Goal: Information Seeking & Learning: Learn about a topic

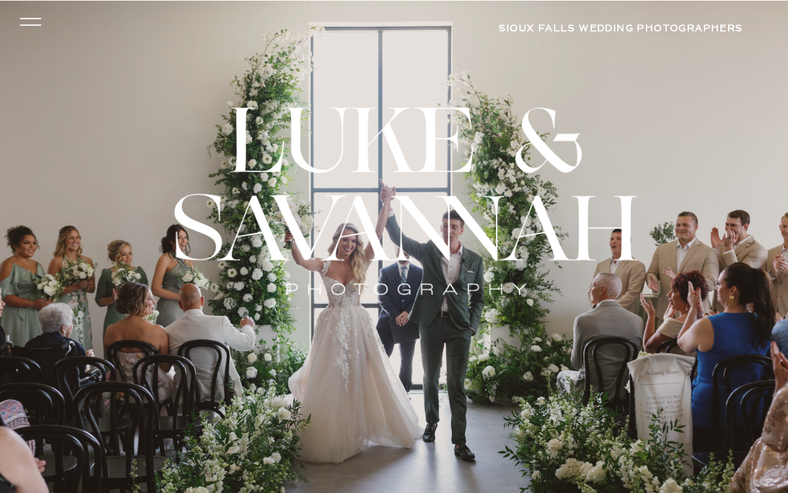
click at [35, 20] on icon at bounding box center [30, 22] width 31 height 28
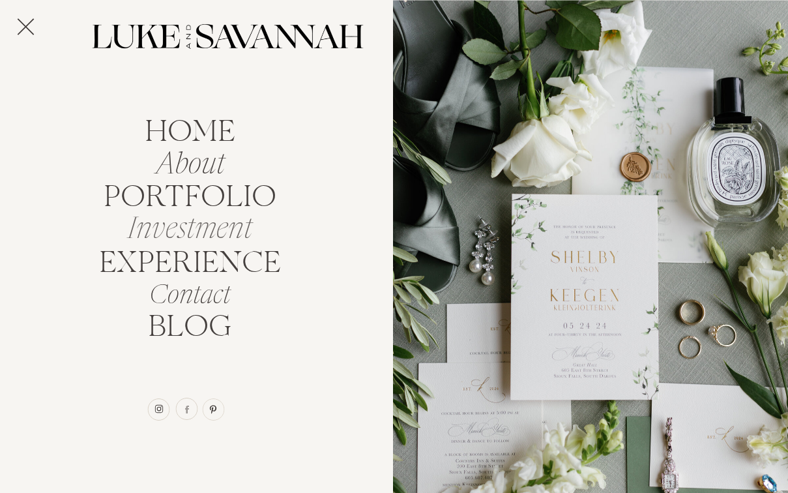
click at [189, 222] on nav "Investment" at bounding box center [190, 225] width 140 height 25
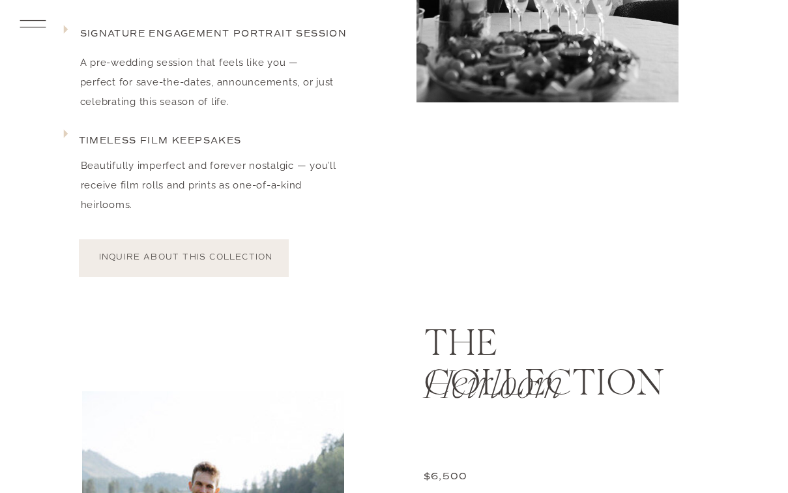
scroll to position [2253, 0]
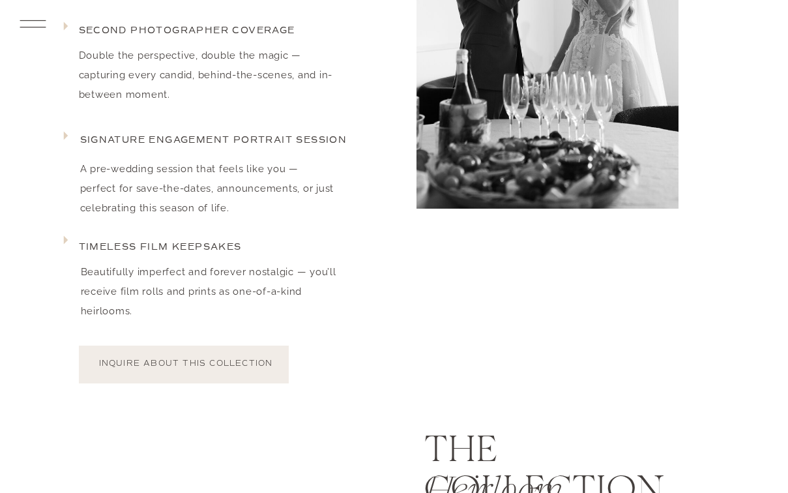
click at [50, 25] on div "home About portfolio Investment EXPERIENCE Contact BLOG arrow INQUIRE INVESTMEN…" at bounding box center [394, 35] width 788 height 4577
click at [46, 25] on icon at bounding box center [33, 24] width 34 height 36
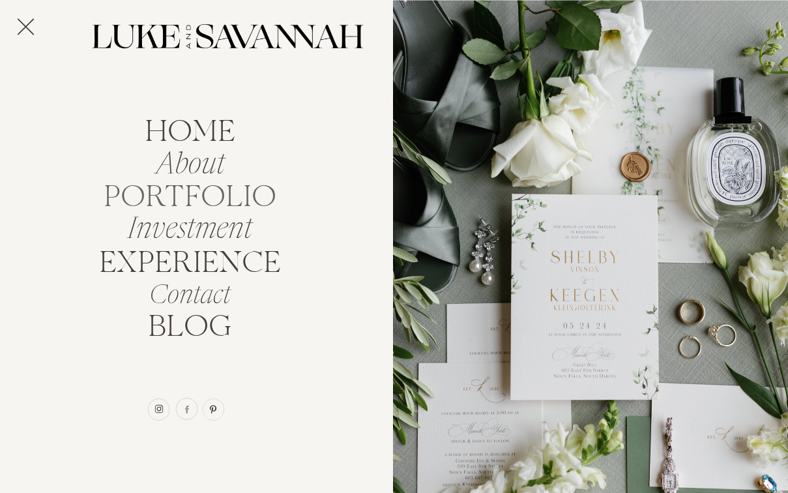
click at [177, 190] on nav "portfolio" at bounding box center [190, 193] width 185 height 25
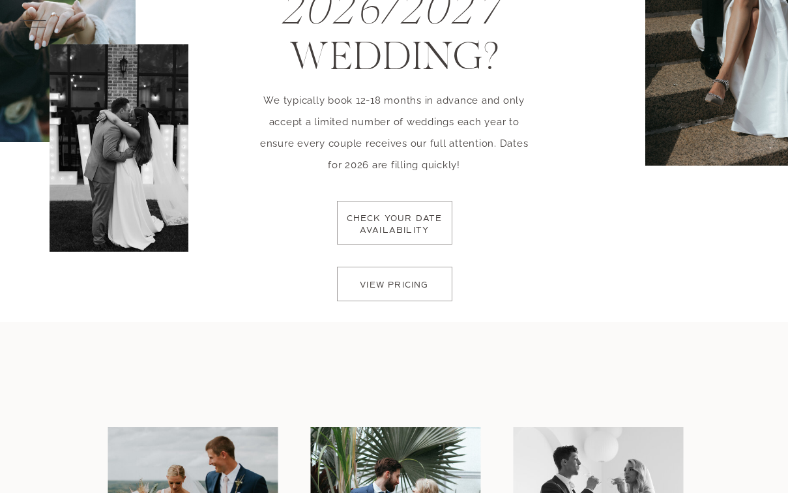
scroll to position [2847, 0]
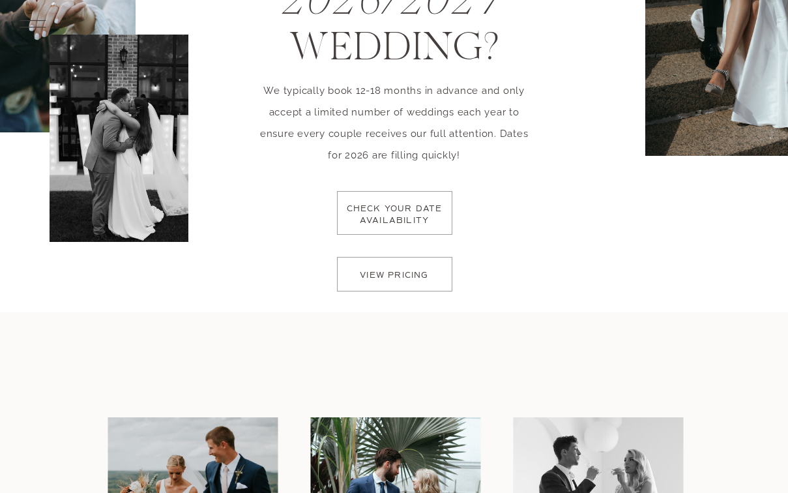
click at [400, 213] on p "check your date availability" at bounding box center [395, 222] width 104 height 38
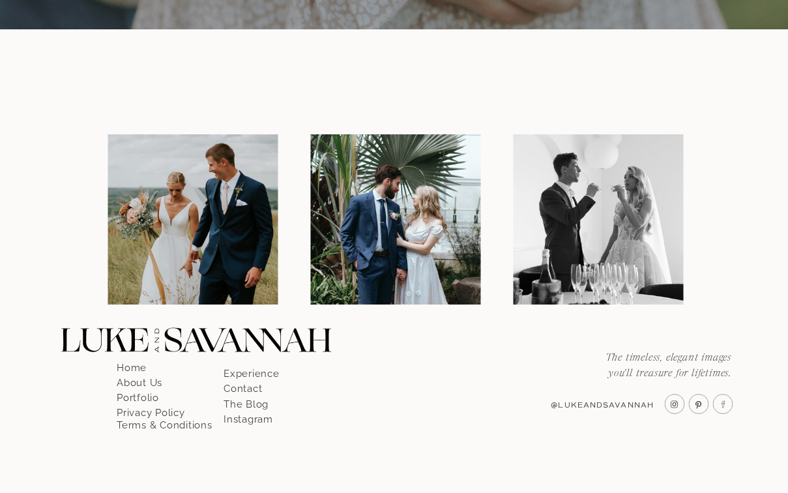
scroll to position [1480, 0]
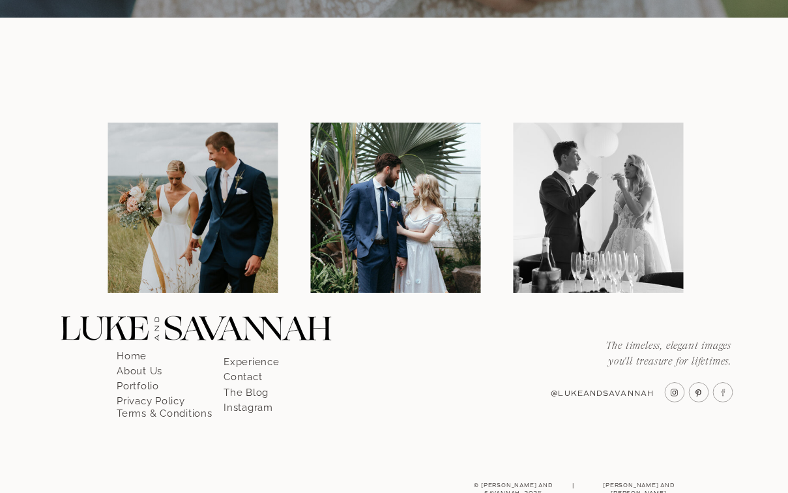
click at [147, 384] on p "Portfolio" at bounding box center [154, 382] width 74 height 12
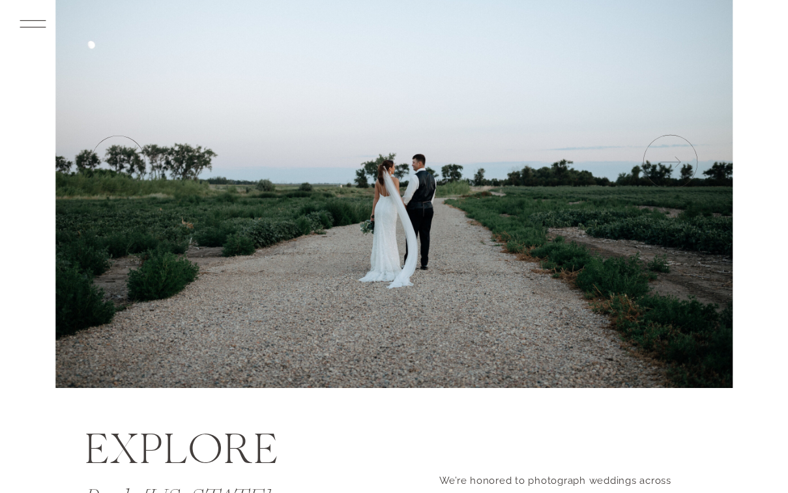
scroll to position [110, 0]
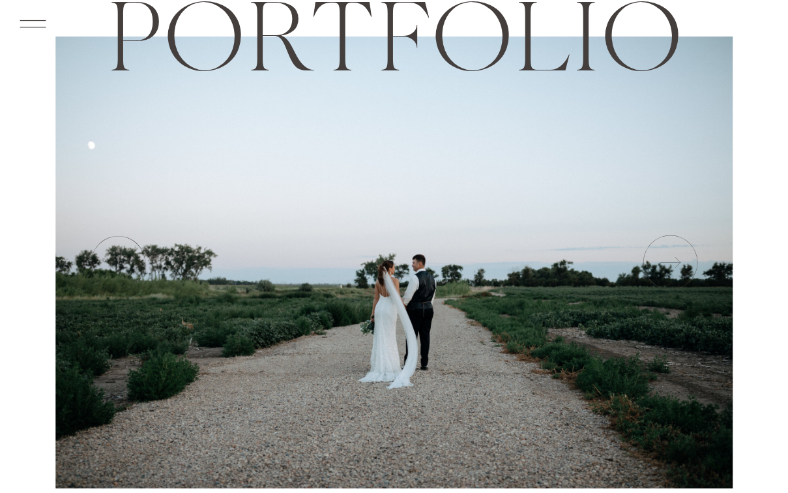
click at [658, 271] on icon at bounding box center [669, 262] width 65 height 65
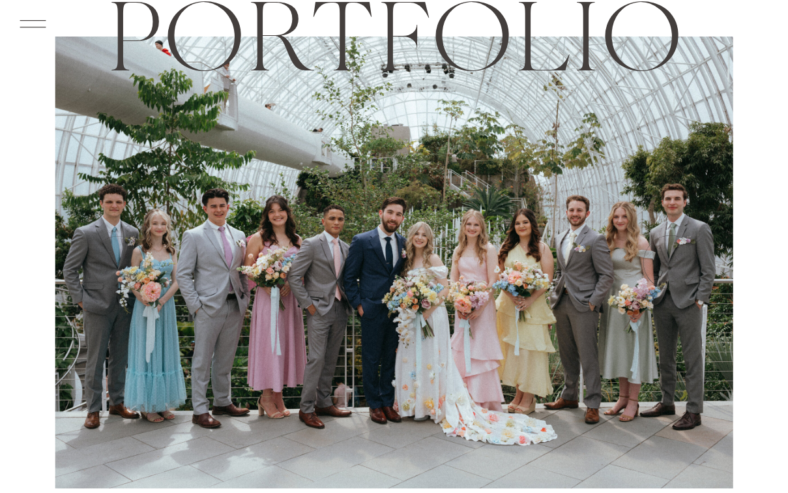
click at [664, 268] on icon at bounding box center [669, 262] width 65 height 65
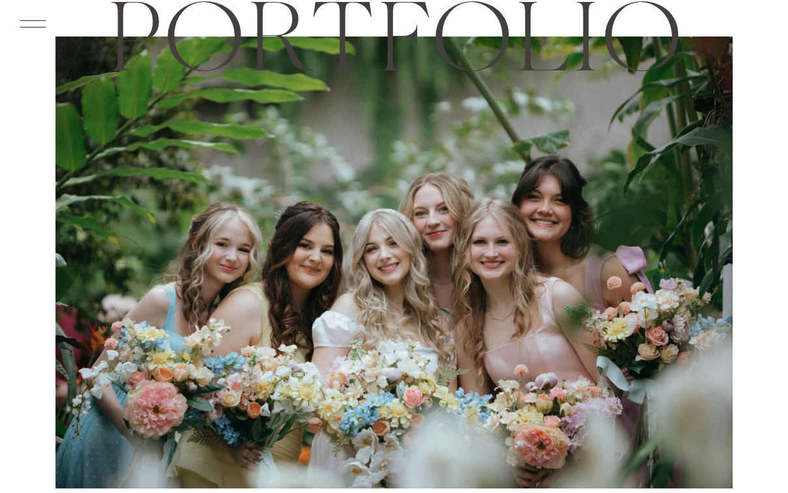
click at [664, 269] on icon at bounding box center [669, 262] width 65 height 65
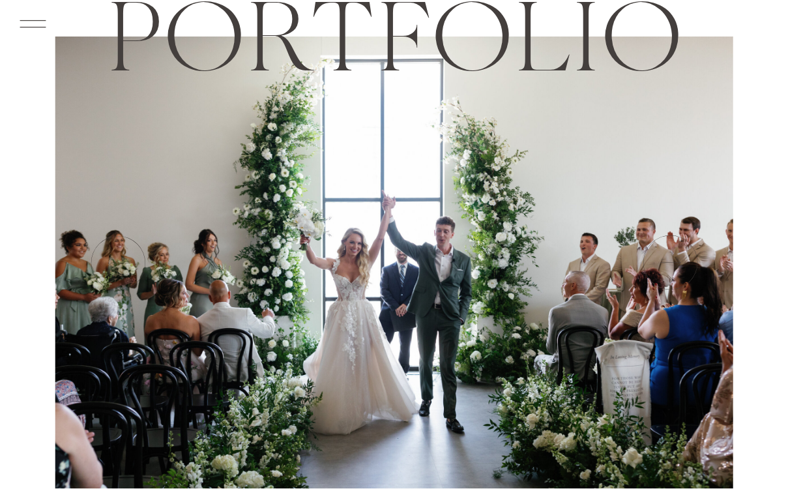
click at [664, 269] on icon at bounding box center [669, 262] width 65 height 65
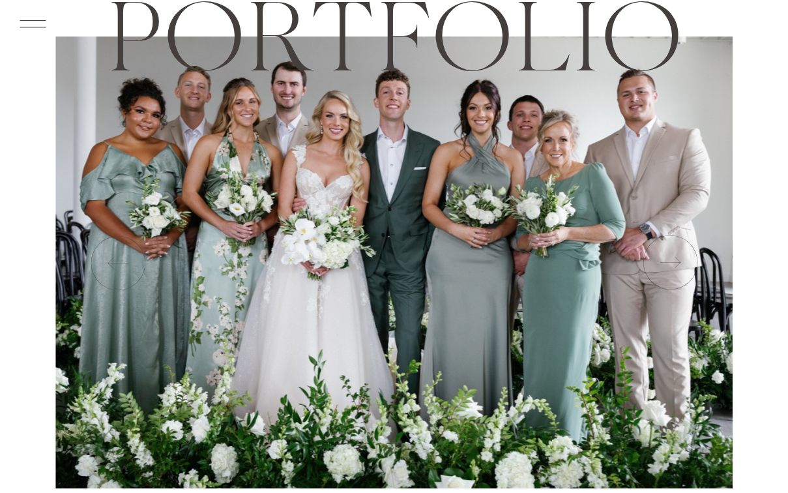
click at [664, 269] on icon at bounding box center [669, 262] width 65 height 65
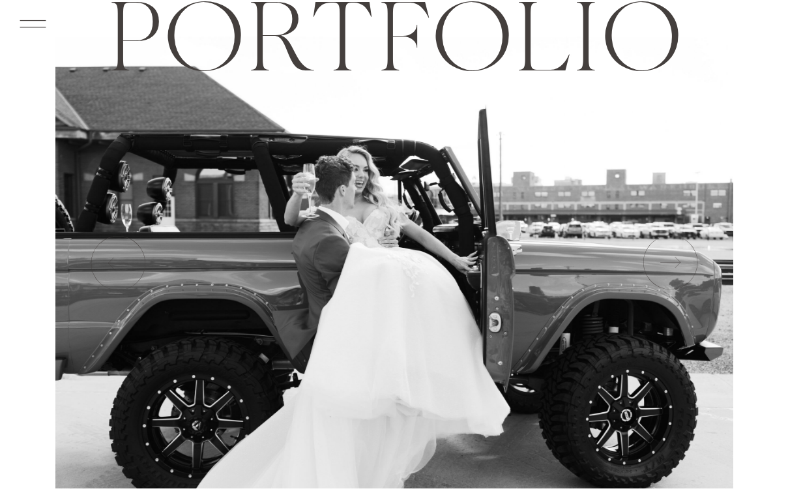
click at [664, 269] on icon at bounding box center [669, 262] width 65 height 65
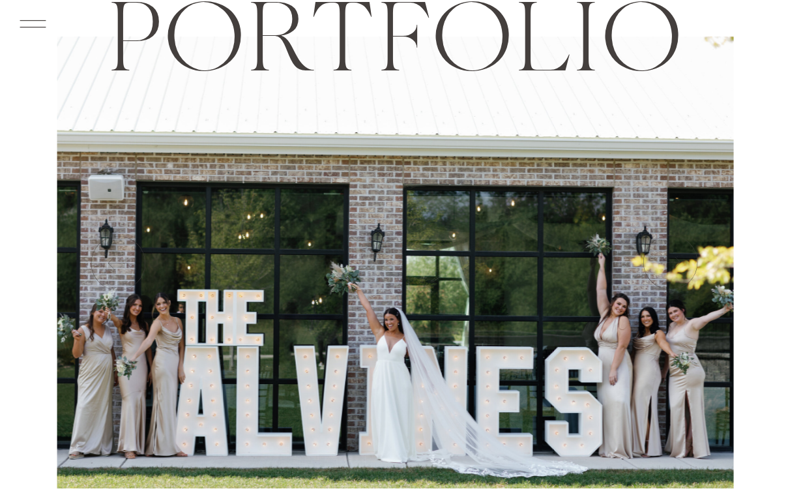
click at [664, 269] on icon at bounding box center [669, 262] width 65 height 65
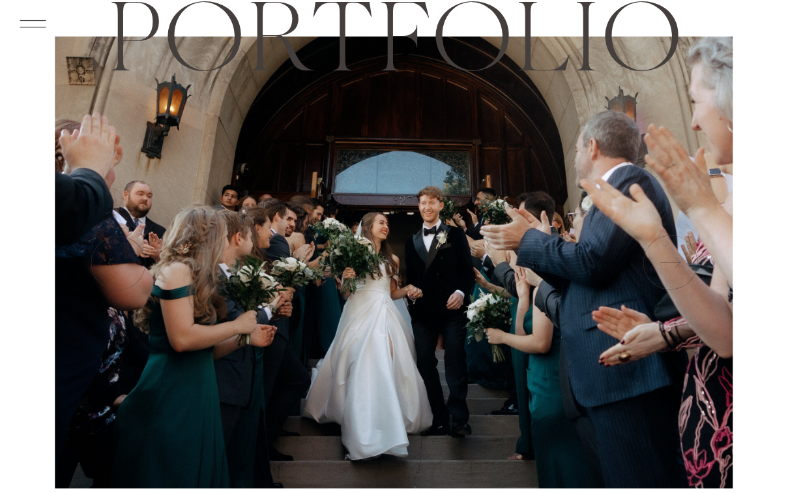
click at [664, 268] on icon at bounding box center [669, 262] width 65 height 65
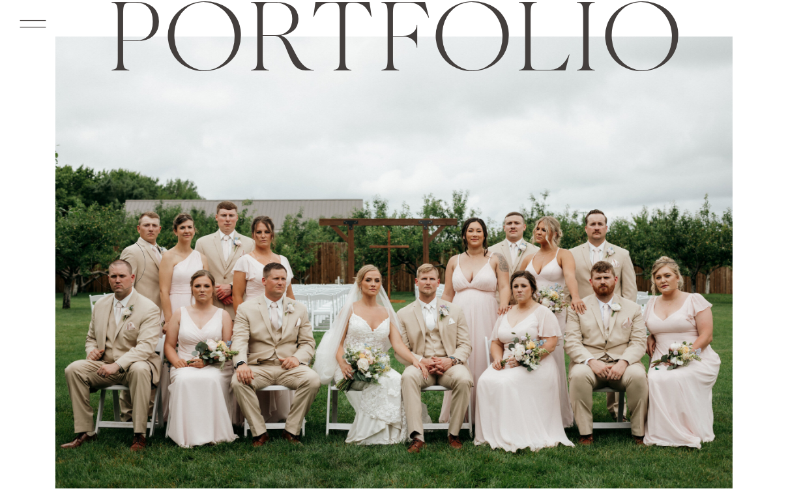
click at [664, 269] on icon at bounding box center [669, 262] width 65 height 65
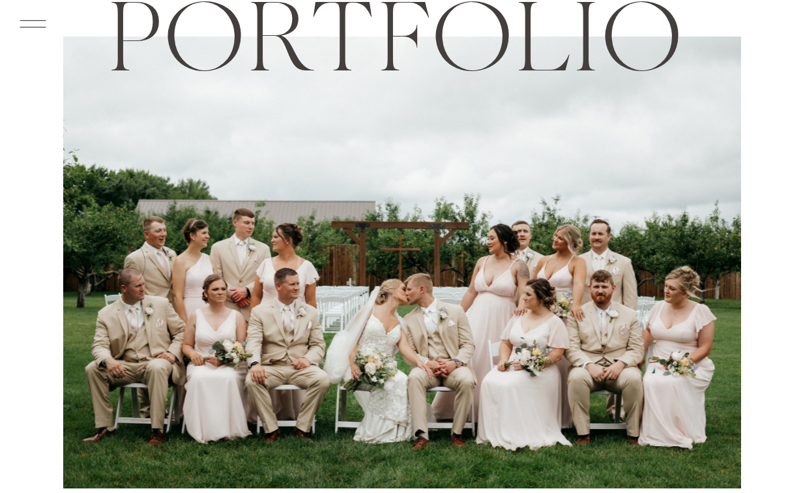
click at [664, 269] on icon at bounding box center [669, 262] width 65 height 65
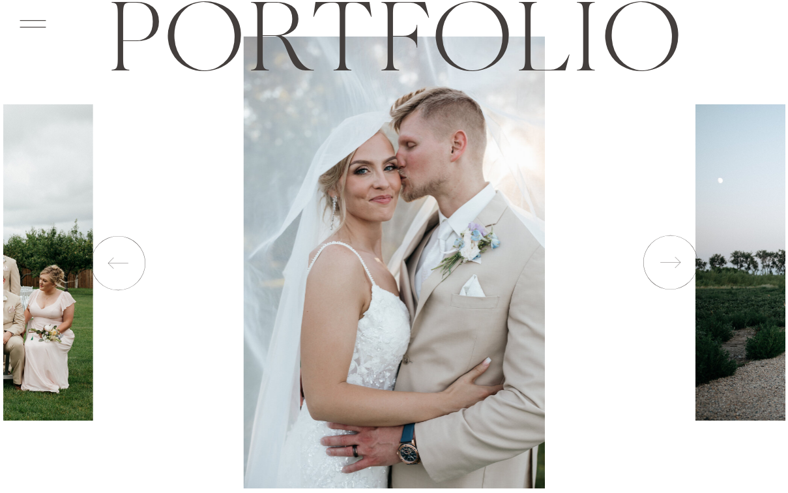
click at [665, 270] on icon at bounding box center [669, 262] width 65 height 65
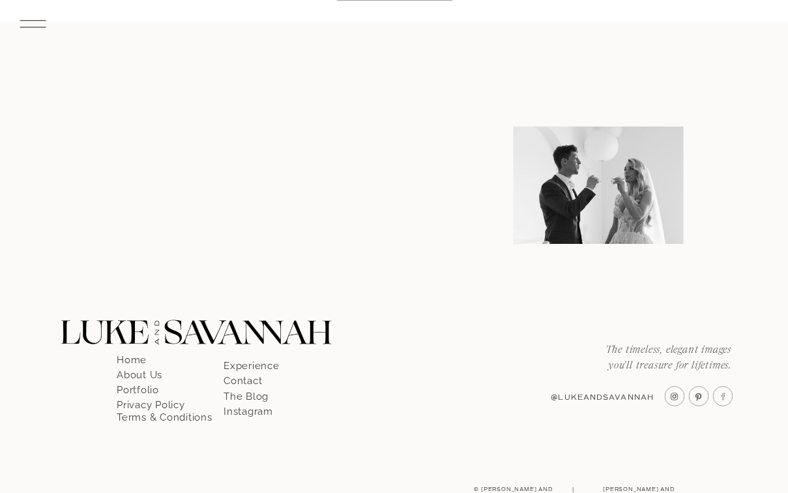
scroll to position [3146, 0]
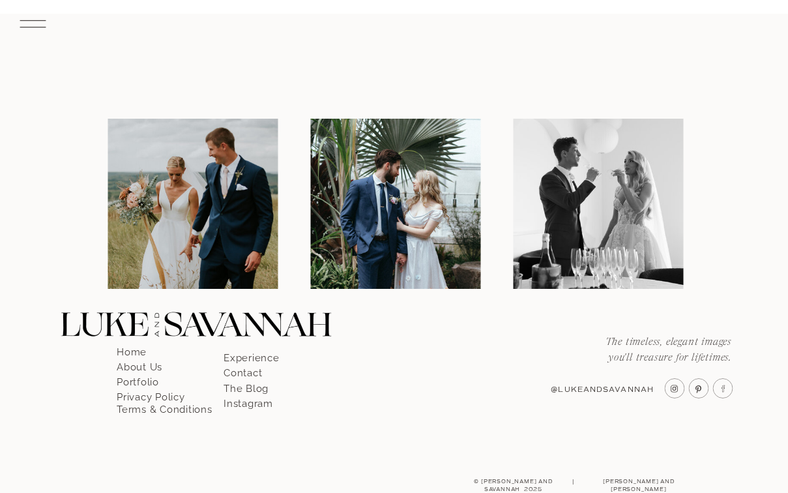
click at [268, 356] on p "Experience" at bounding box center [261, 354] width 74 height 12
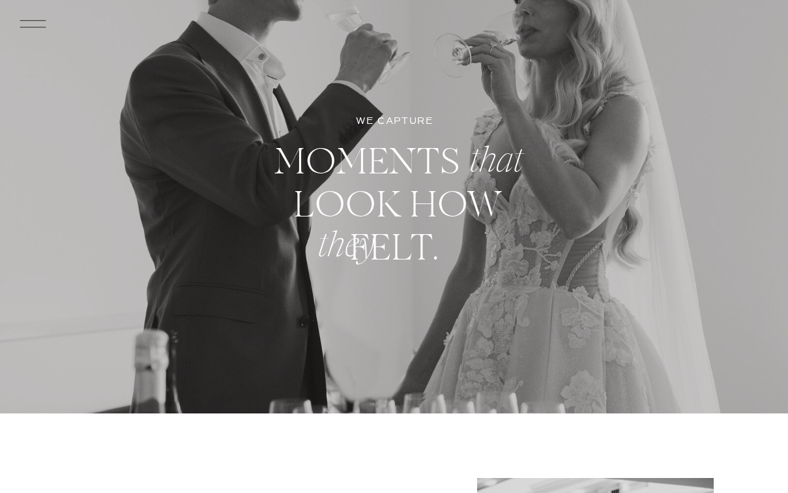
scroll to position [616, 0]
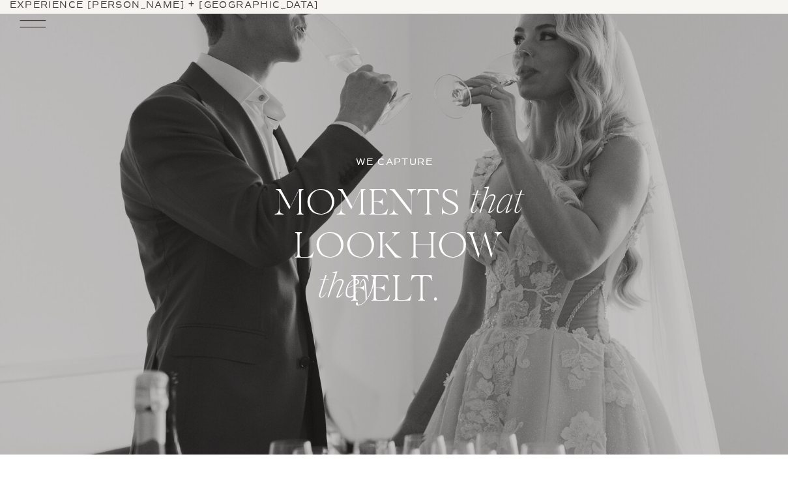
click at [42, 20] on icon at bounding box center [33, 24] width 34 height 36
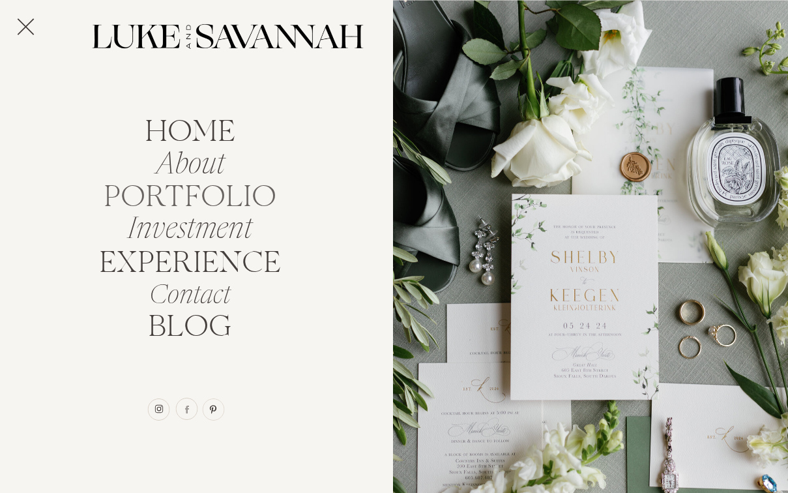
click at [186, 198] on nav "portfolio" at bounding box center [190, 193] width 185 height 25
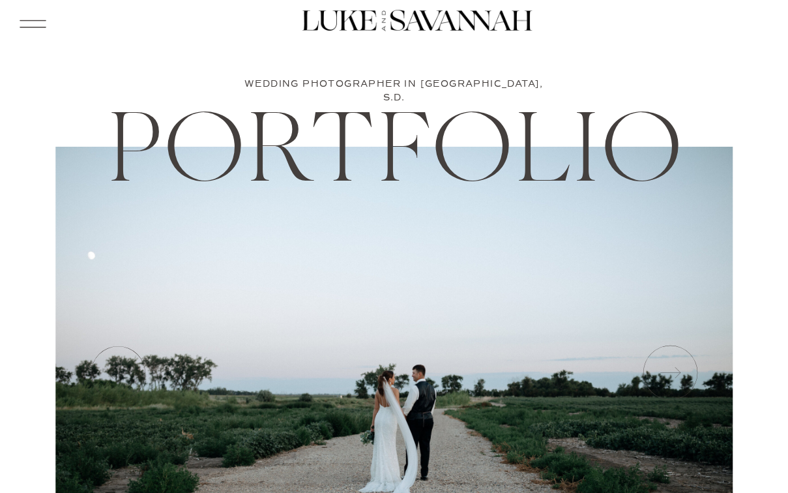
click at [48, 27] on icon at bounding box center [33, 24] width 34 height 36
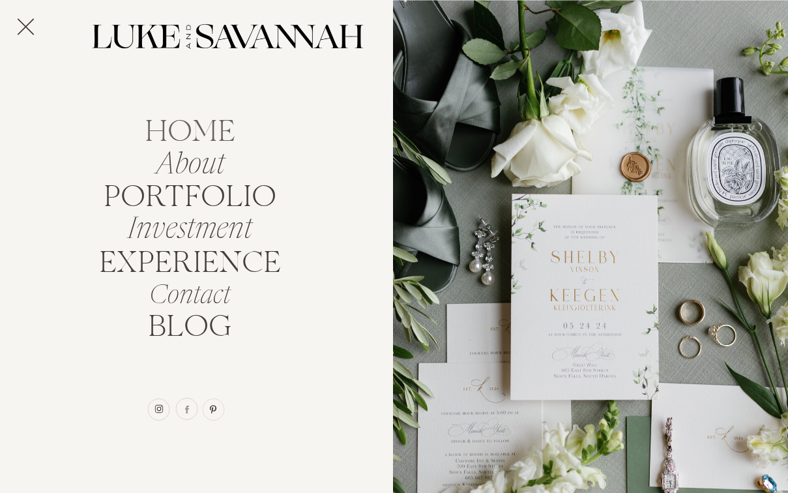
click at [157, 130] on nav "home" at bounding box center [189, 128] width 115 height 25
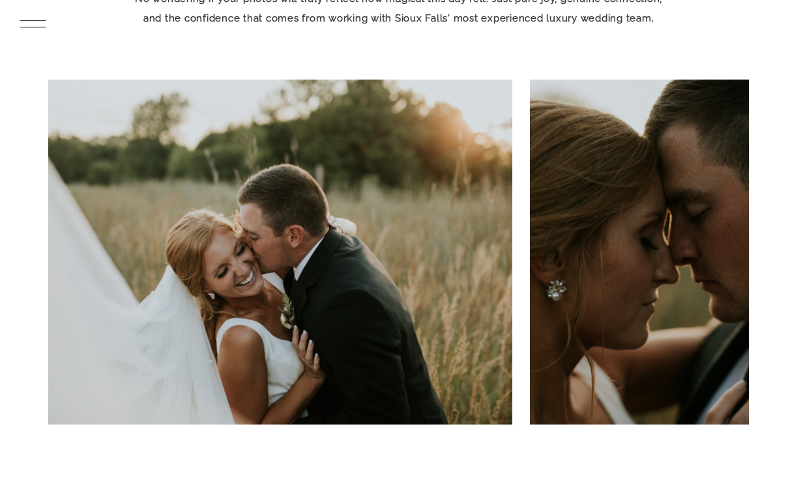
scroll to position [1404, 0]
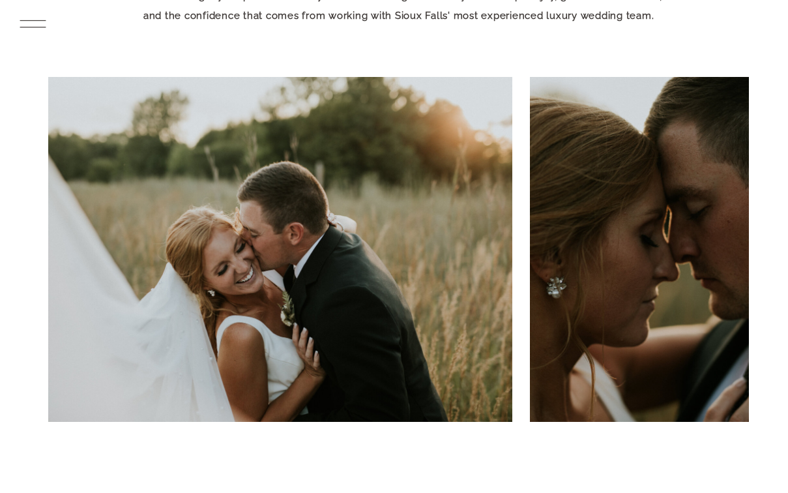
click at [631, 253] on div at bounding box center [639, 249] width 219 height 345
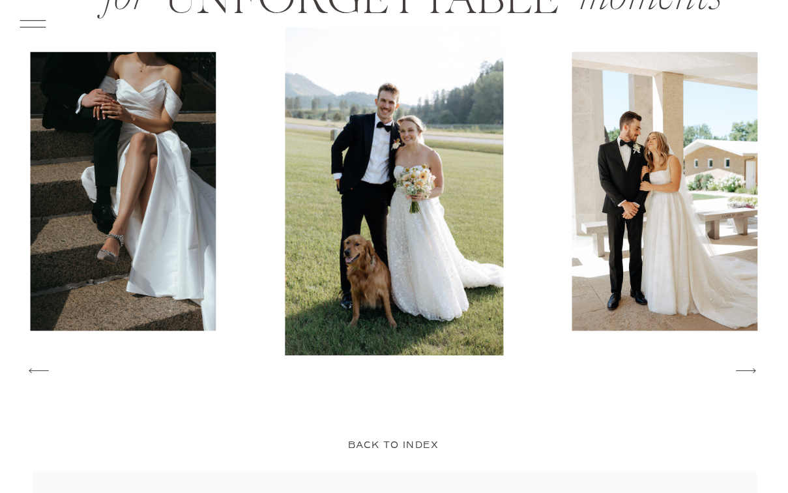
scroll to position [2078, 0]
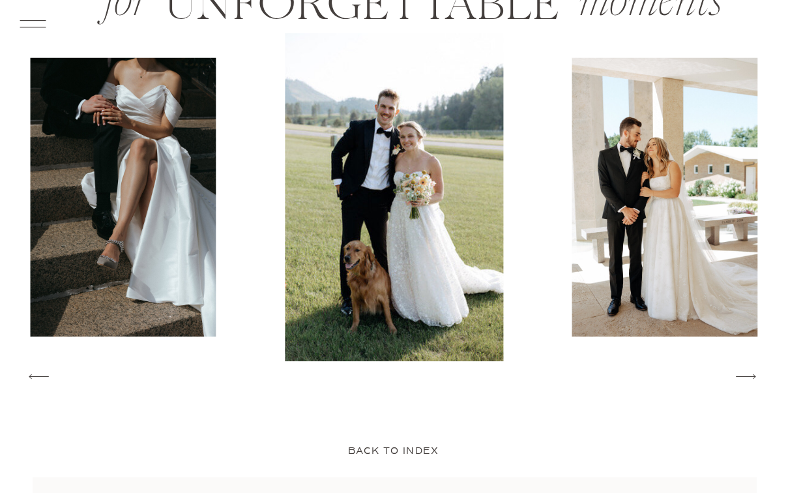
click at [744, 373] on icon at bounding box center [746, 376] width 26 height 28
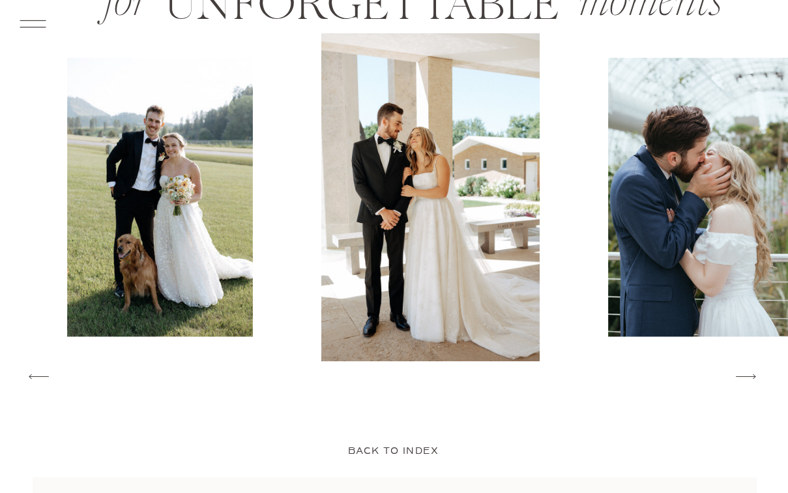
click at [744, 375] on icon at bounding box center [746, 376] width 26 height 28
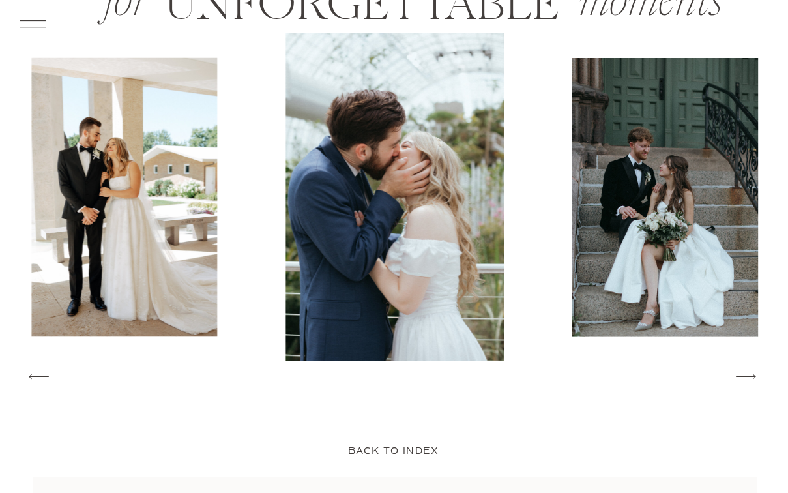
click at [737, 382] on icon at bounding box center [746, 376] width 26 height 28
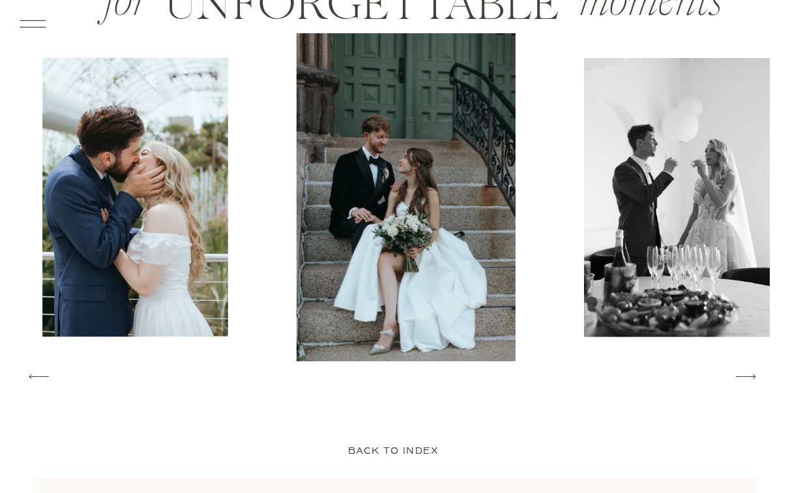
click at [737, 383] on icon at bounding box center [746, 376] width 26 height 28
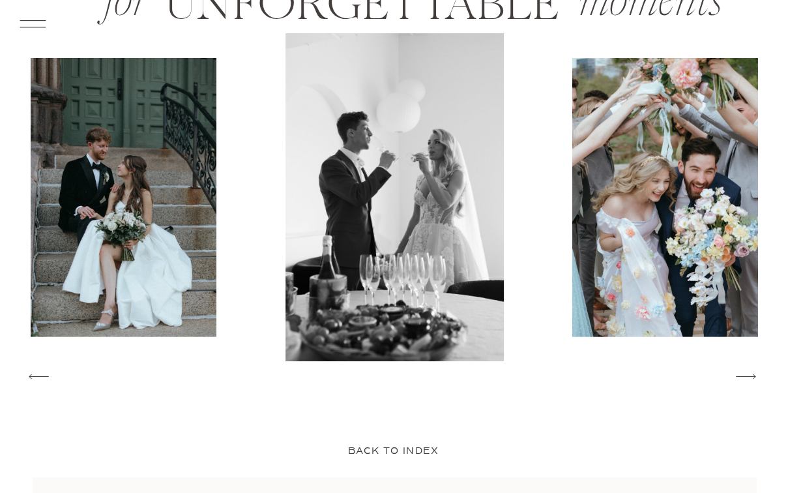
click at [737, 383] on icon at bounding box center [746, 376] width 26 height 28
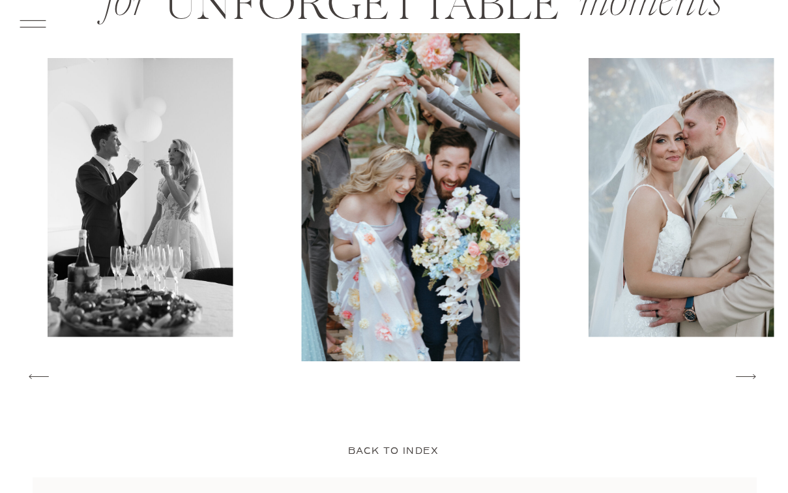
click at [737, 383] on icon at bounding box center [746, 376] width 26 height 28
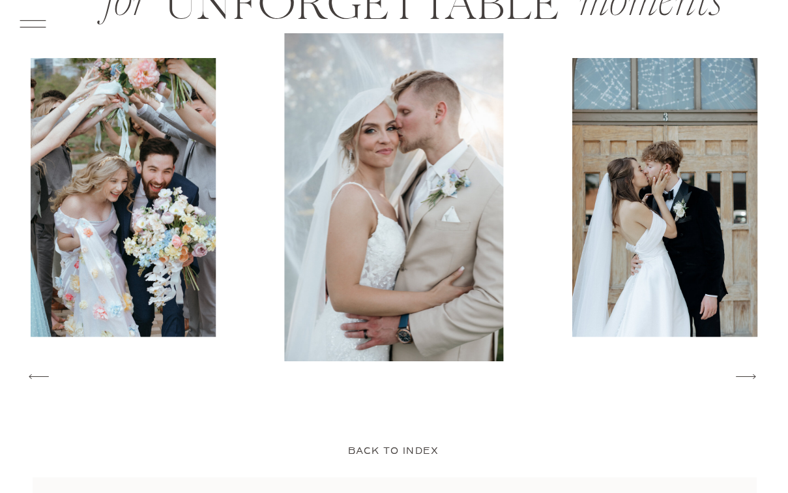
click at [745, 377] on icon at bounding box center [746, 376] width 26 height 28
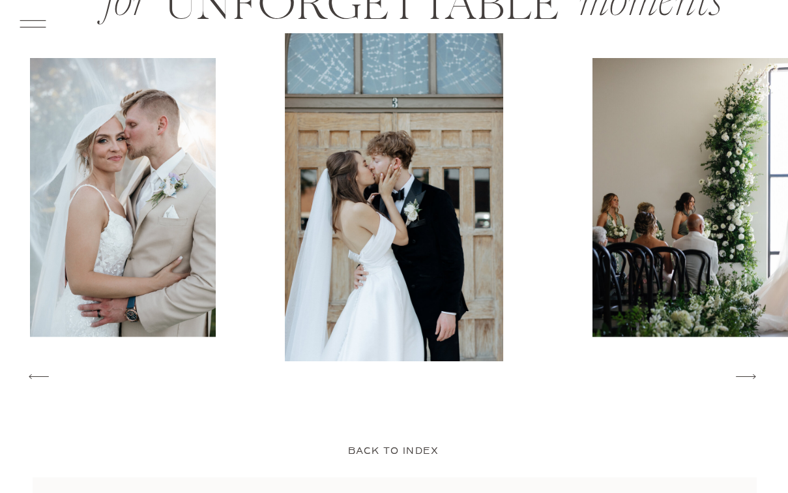
click at [747, 377] on icon at bounding box center [746, 376] width 26 height 28
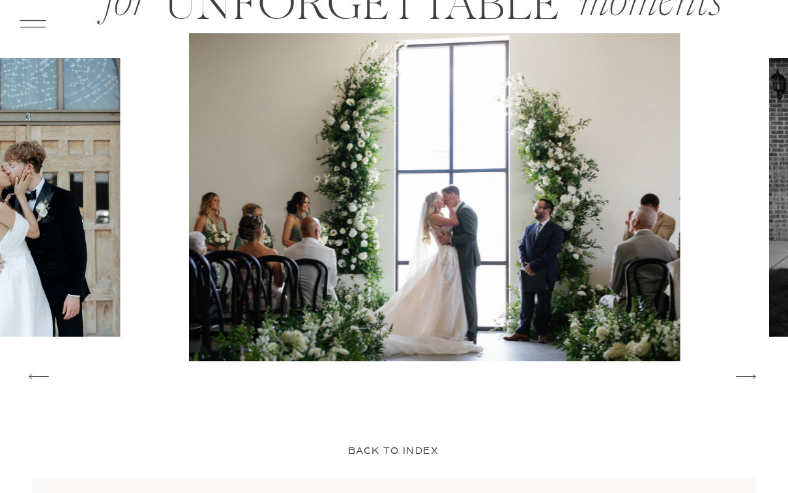
click at [748, 377] on icon at bounding box center [746, 376] width 26 height 28
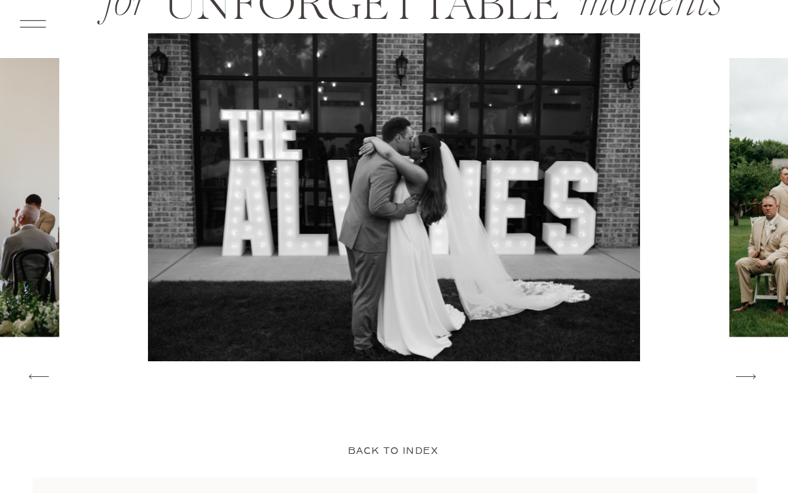
click at [748, 379] on icon at bounding box center [746, 376] width 26 height 28
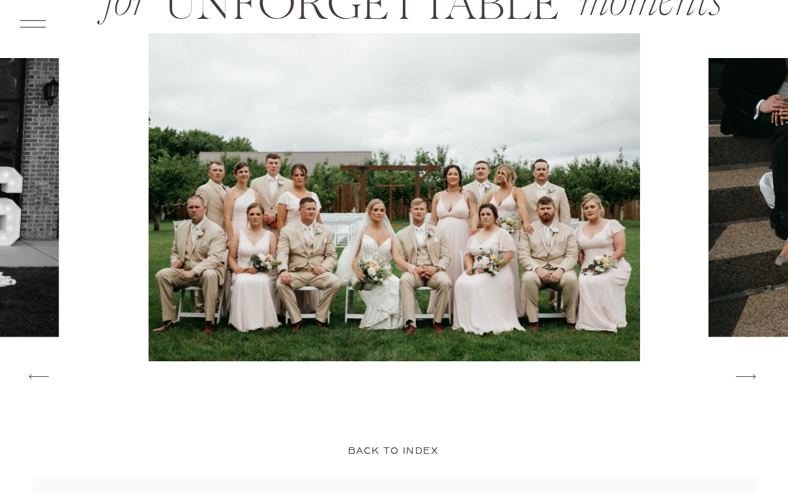
click at [748, 379] on icon at bounding box center [746, 376] width 26 height 28
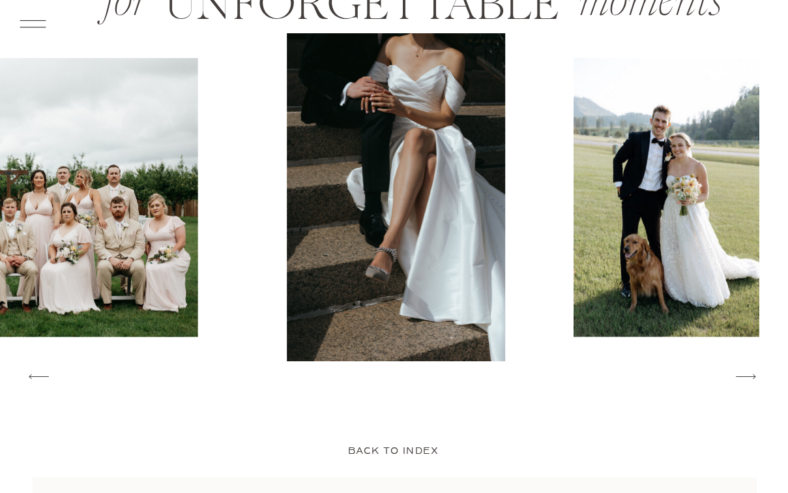
click at [748, 379] on icon at bounding box center [746, 376] width 26 height 28
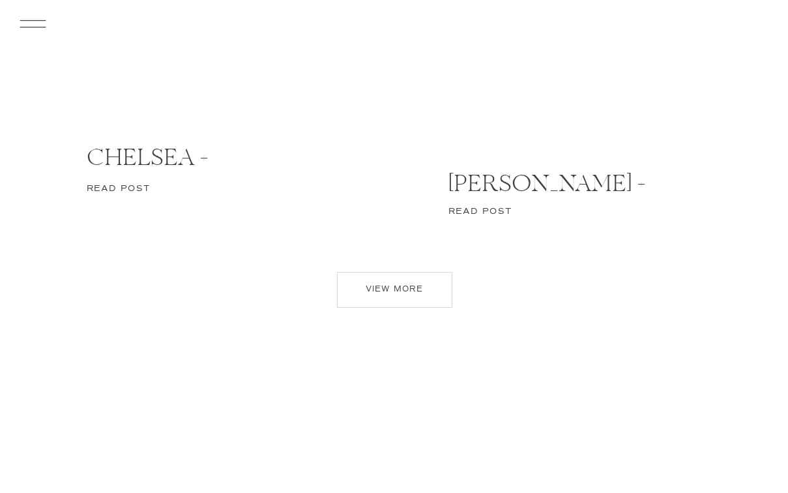
scroll to position [5818, 0]
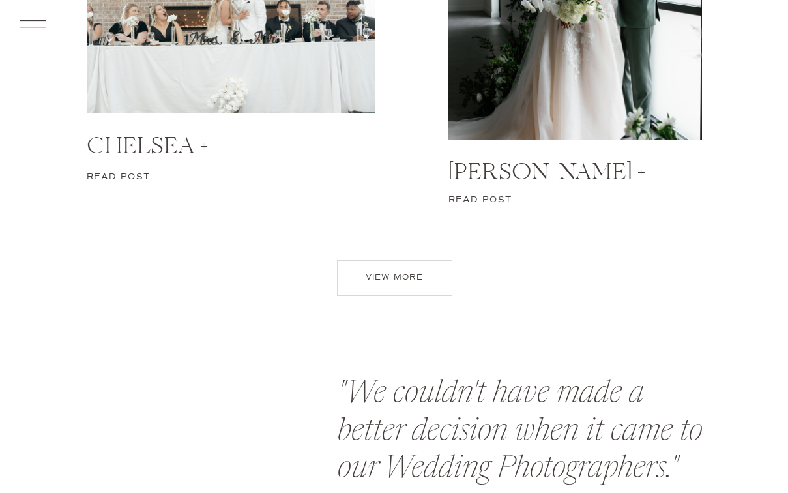
click at [356, 285] on p "view more" at bounding box center [395, 281] width 92 height 18
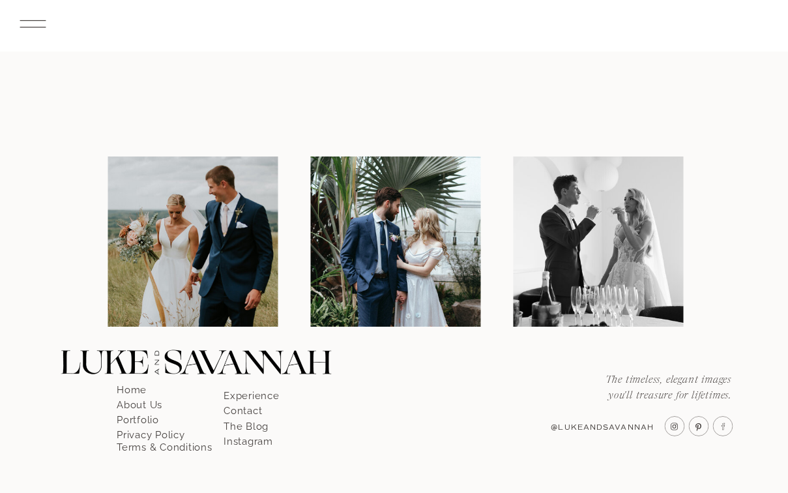
scroll to position [3065, 0]
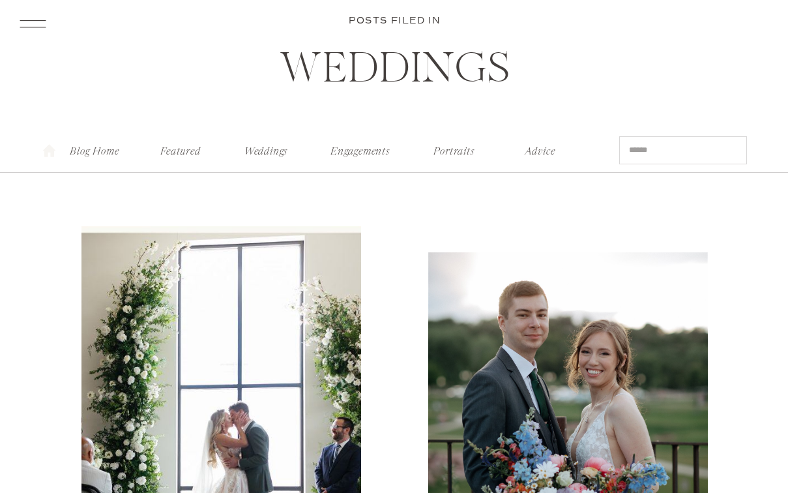
scroll to position [67, 0]
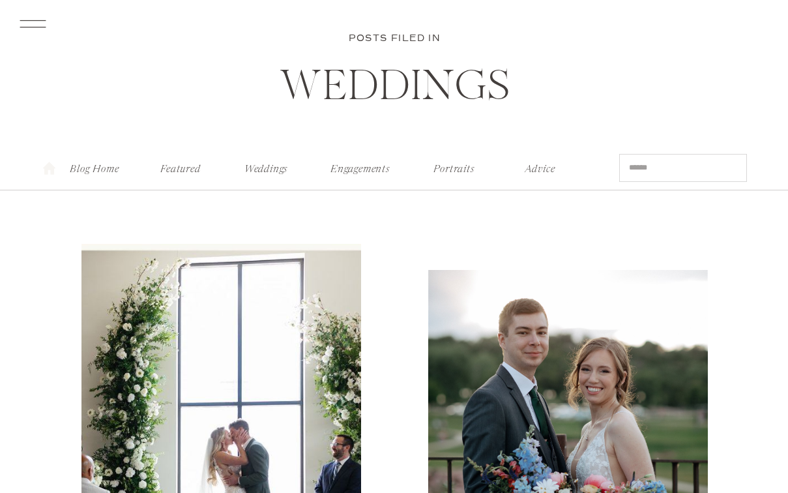
click at [267, 173] on nav "Weddings" at bounding box center [267, 166] width 52 height 14
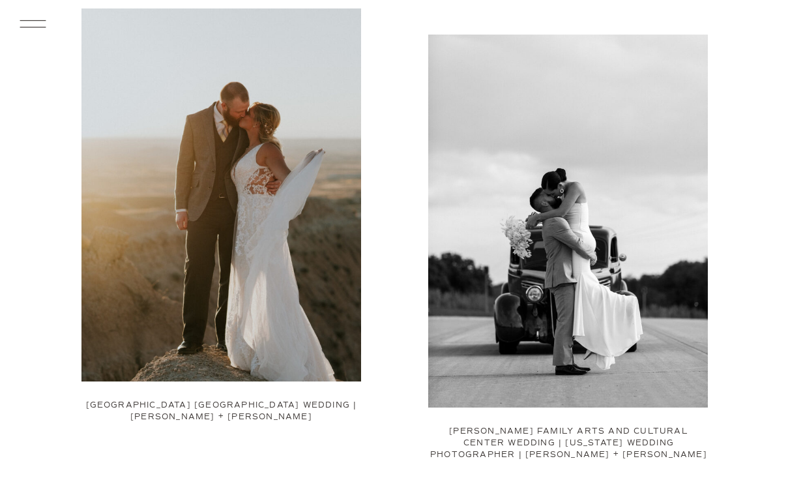
scroll to position [1383, 0]
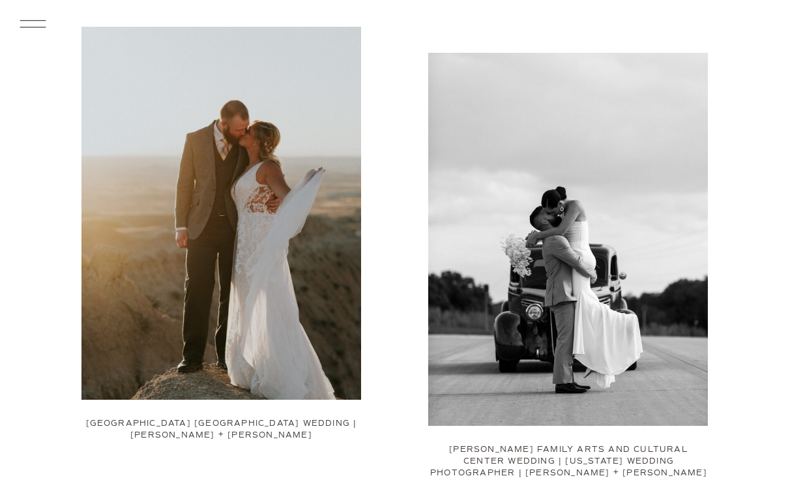
click at [540, 423] on img at bounding box center [568, 239] width 280 height 373
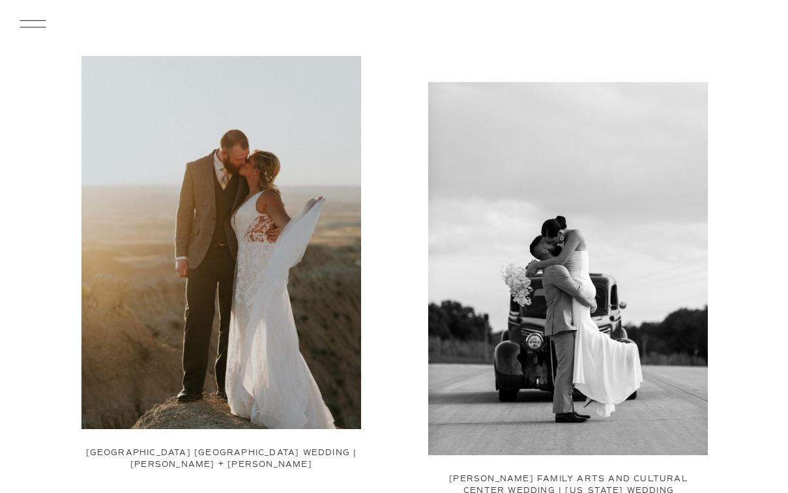
scroll to position [1357, 0]
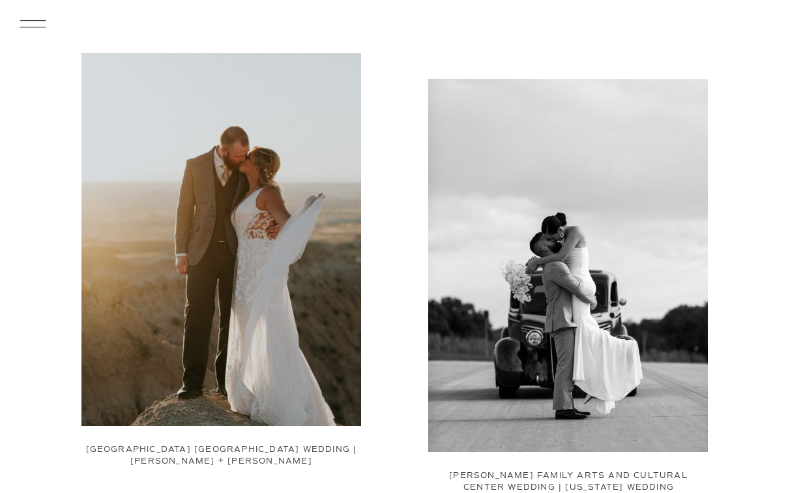
click at [601, 340] on img at bounding box center [568, 265] width 280 height 373
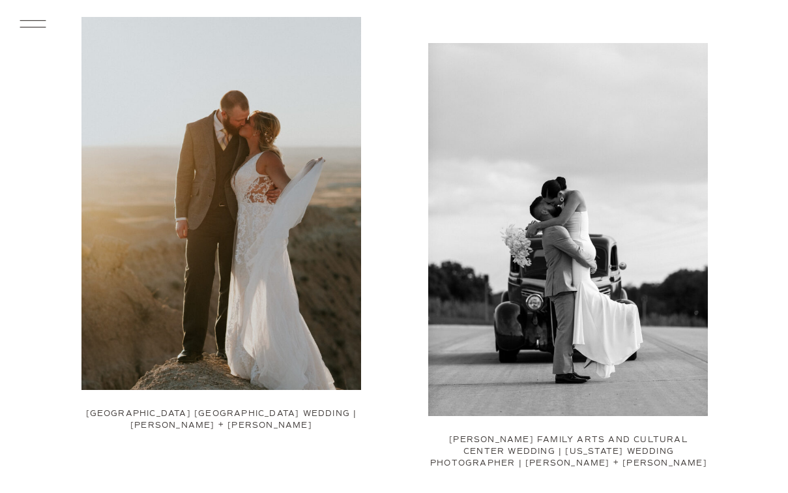
scroll to position [1383, 0]
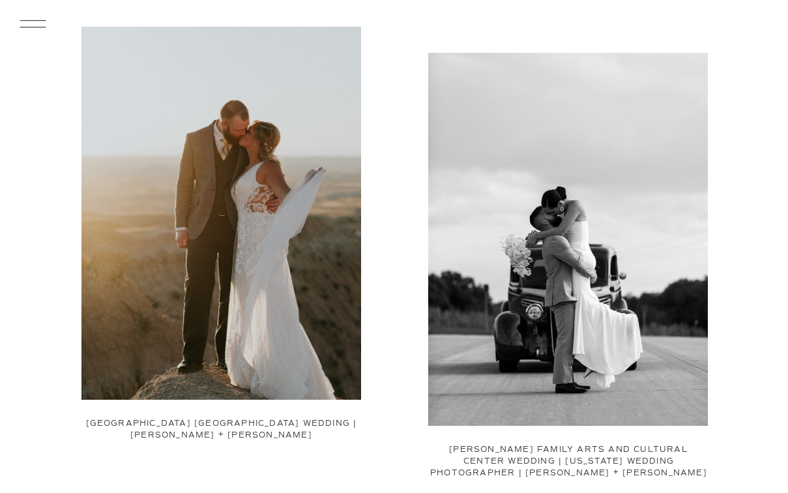
click at [191, 299] on img at bounding box center [221, 213] width 280 height 373
click at [201, 426] on link "Holiday Inn City Center Downtown Sioux Falls Wedding | Stephanie + Joshua" at bounding box center [221, 430] width 271 height 22
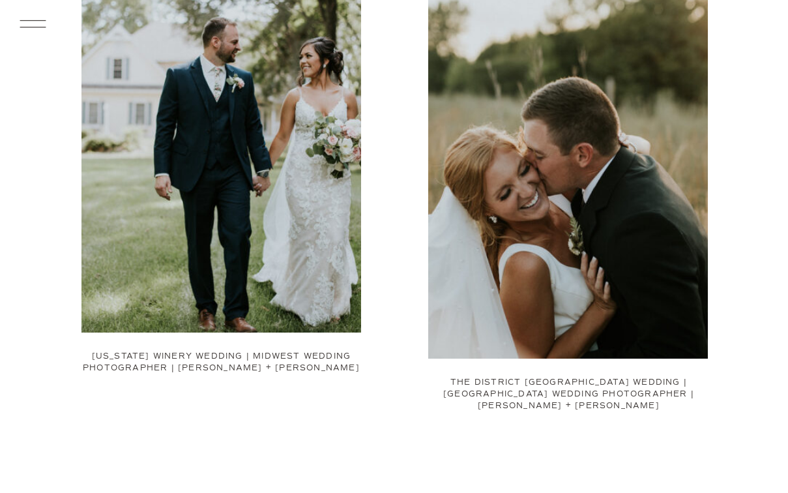
scroll to position [1939, 0]
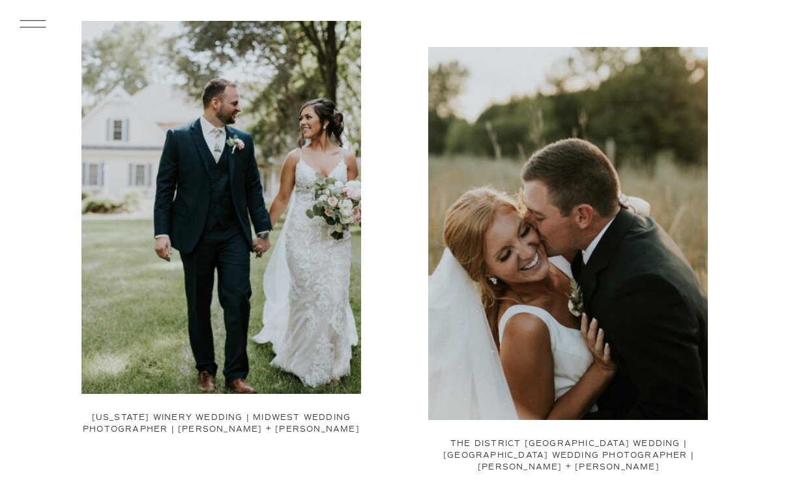
click at [153, 315] on img at bounding box center [221, 207] width 280 height 373
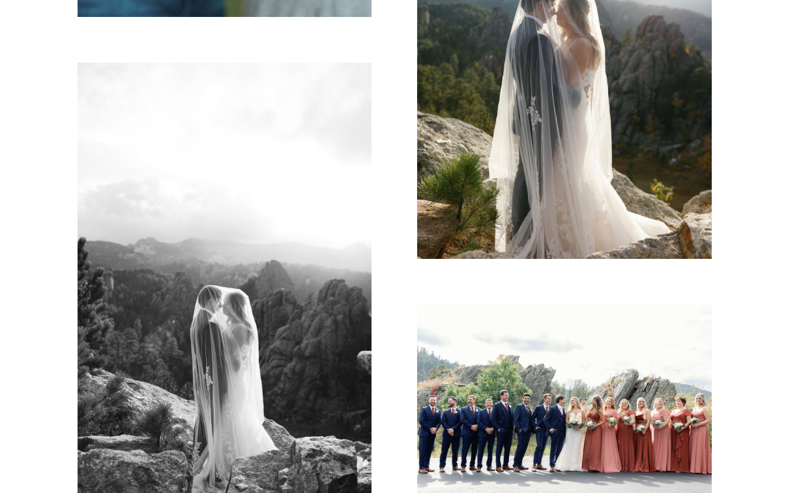
scroll to position [933, 0]
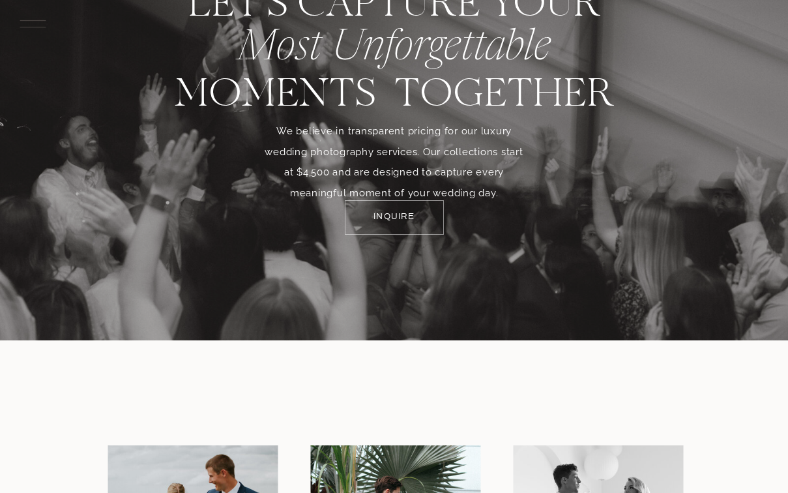
scroll to position [6381, 0]
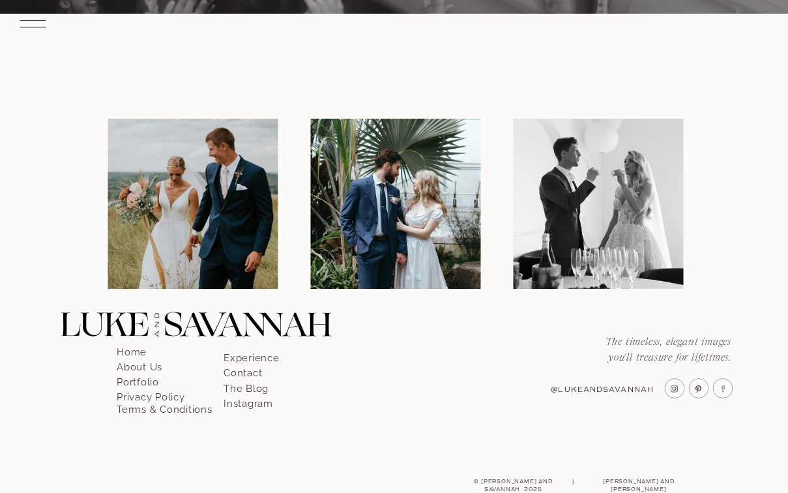
click at [173, 246] on img at bounding box center [193, 204] width 170 height 170
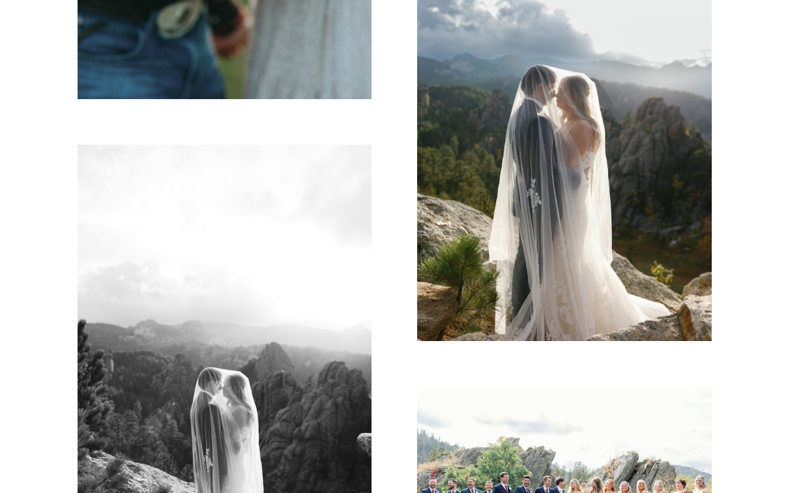
scroll to position [805, 0]
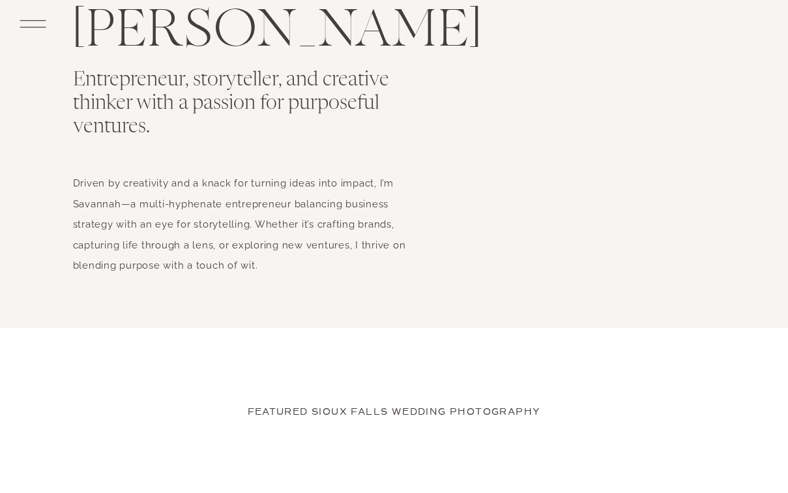
scroll to position [2497, 0]
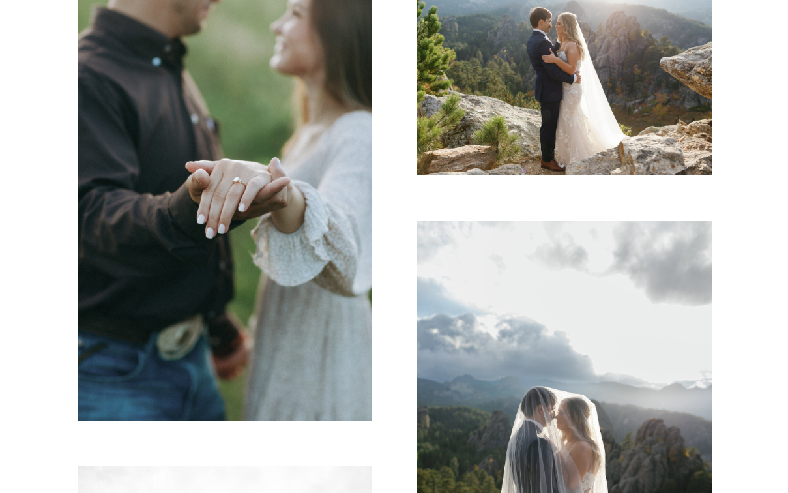
scroll to position [481, 0]
